Goal: Navigation & Orientation: Find specific page/section

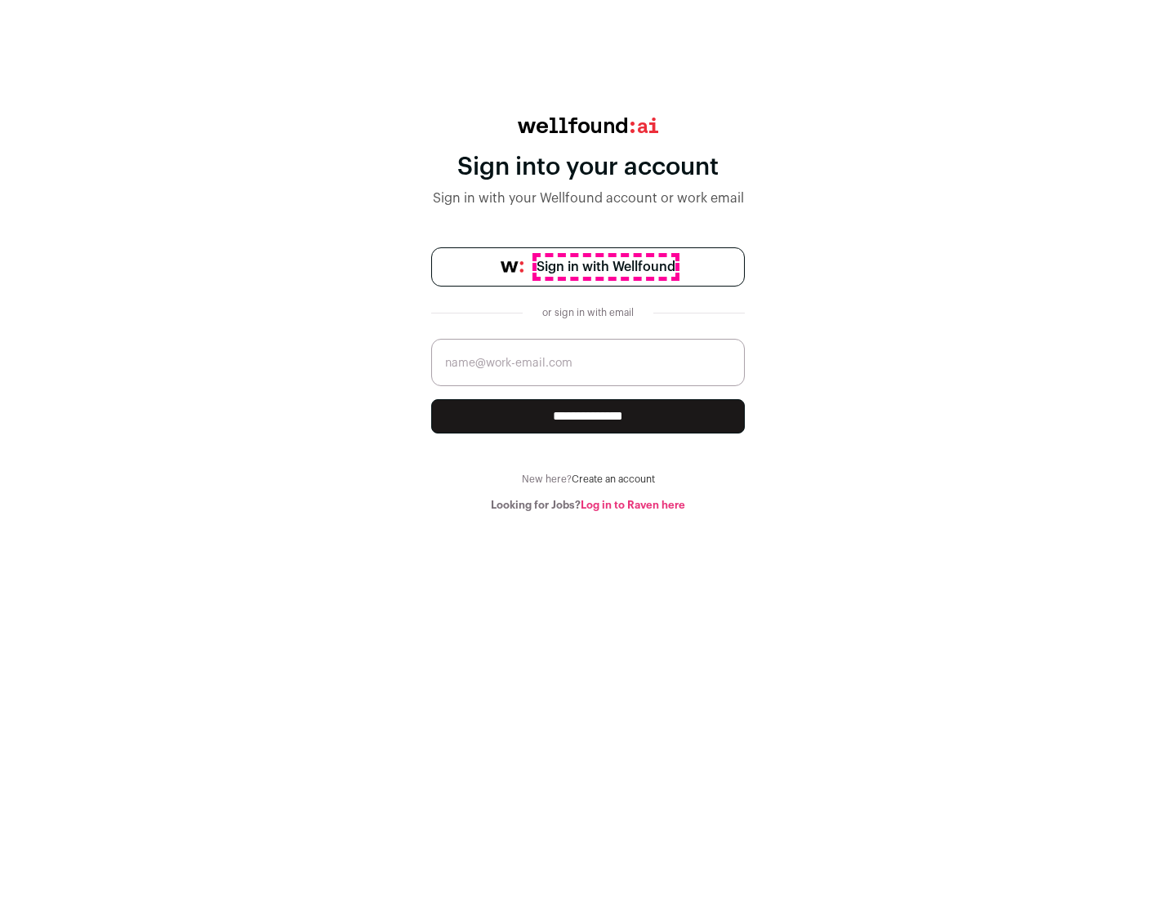
click at [605, 267] on span "Sign in with Wellfound" at bounding box center [605, 267] width 139 height 20
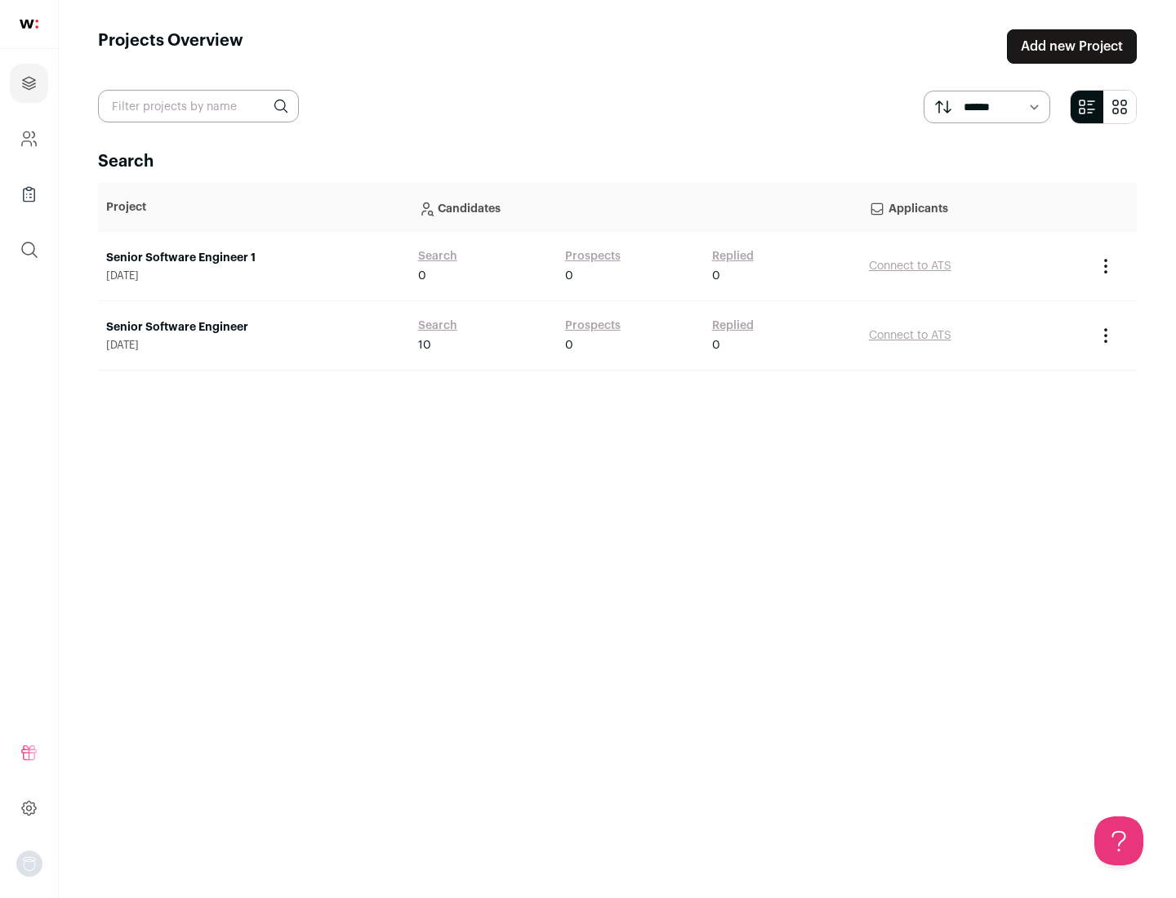
click at [253, 327] on link "Senior Software Engineer" at bounding box center [254, 327] width 296 height 16
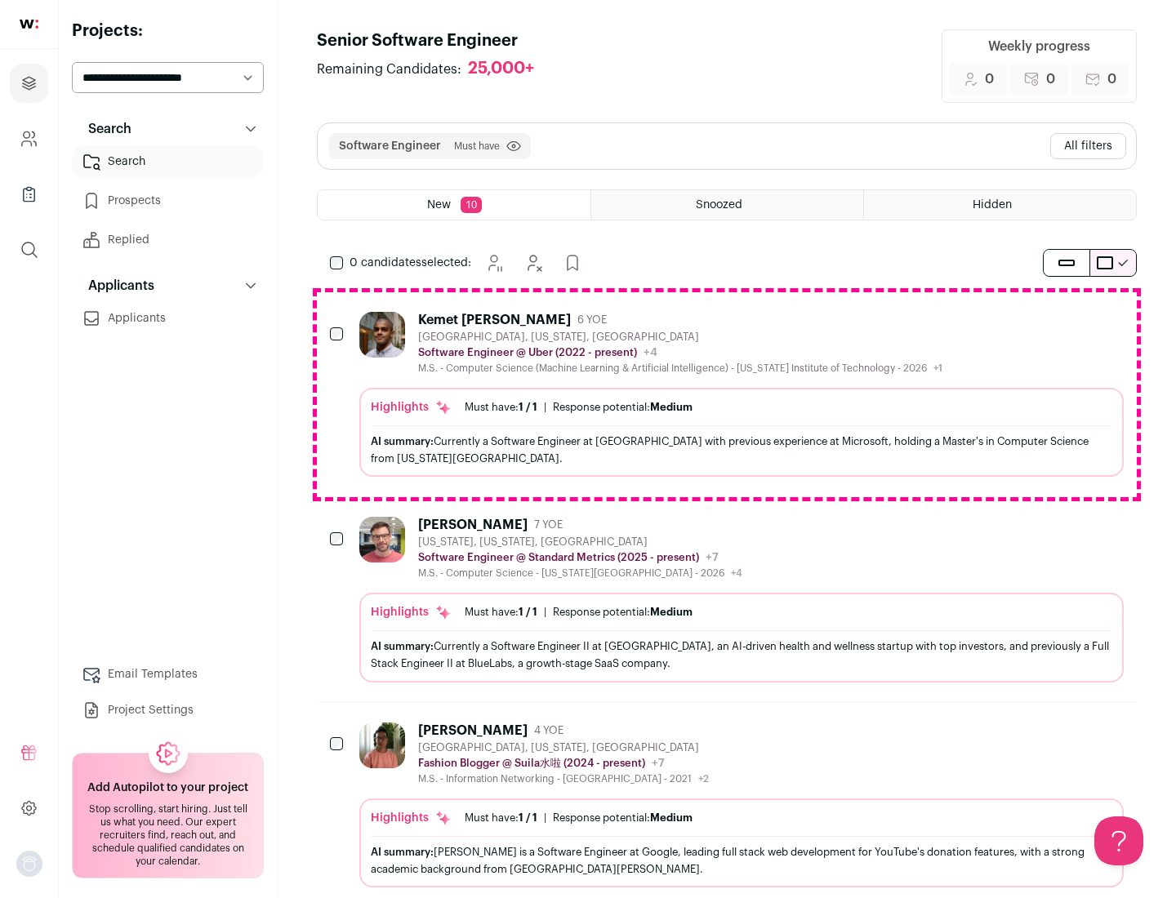
click at [727, 394] on div "Highlights Must have: 1 / 1 How many must haves have been fulfilled? | Response…" at bounding box center [741, 432] width 764 height 89
